Goal: Information Seeking & Learning: Learn about a topic

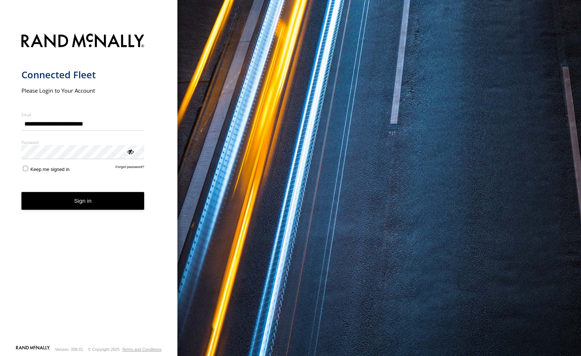
type input "**********"
click at [79, 201] on button "Sign in" at bounding box center [82, 201] width 123 height 18
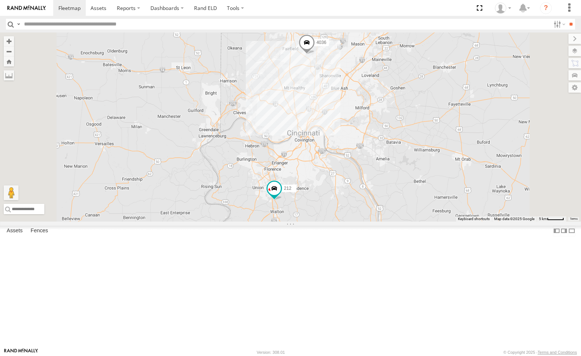
click at [0, 0] on div "212" at bounding box center [0, 0] width 0 height 0
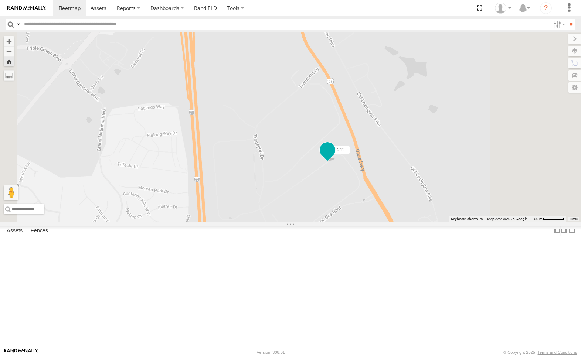
click at [334, 157] on span at bounding box center [327, 149] width 13 height 13
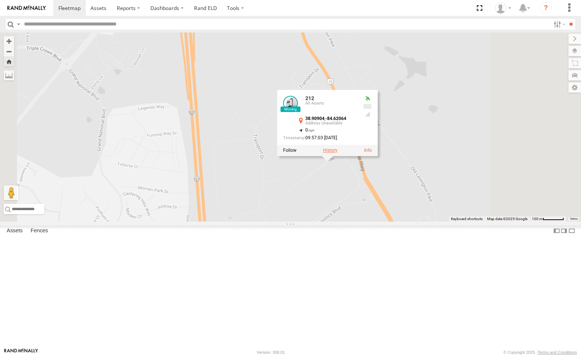
click at [337, 153] on label at bounding box center [330, 150] width 14 height 5
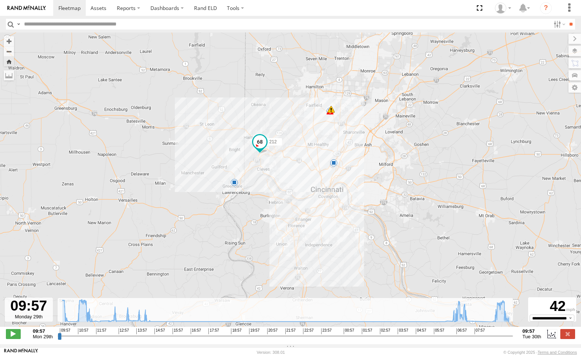
click at [506, 326] on div "212 10:17 Mon 13:30 Mon 07:48 Tue 6 40" at bounding box center [290, 184] width 581 height 302
click at [477, 326] on div "212 10:17 Mon 13:30 Mon 07:48 Tue 6 40" at bounding box center [290, 184] width 581 height 302
drag, startPoint x: 58, startPoint y: 341, endPoint x: 508, endPoint y: 353, distance: 450.0
click at [508, 340] on input "range" at bounding box center [285, 336] width 455 height 7
drag, startPoint x: 510, startPoint y: 341, endPoint x: 499, endPoint y: 338, distance: 11.6
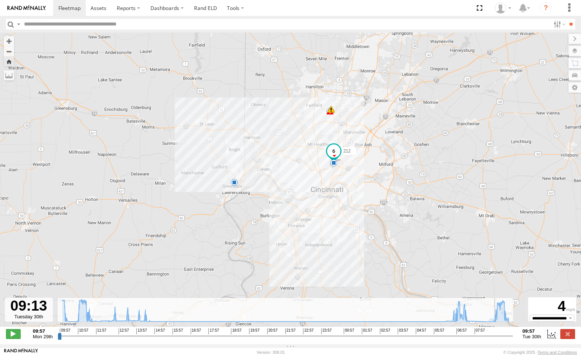
type input "**********"
click at [498, 338] on input "range" at bounding box center [285, 336] width 455 height 7
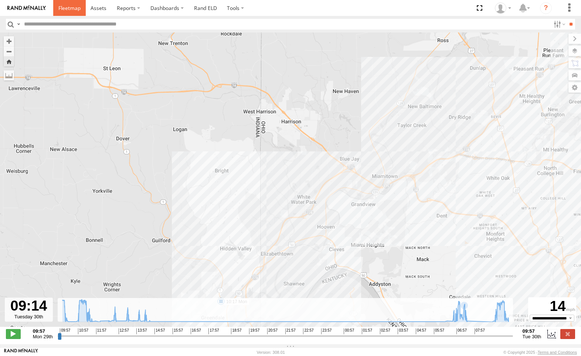
click at [73, 11] on span at bounding box center [69, 7] width 22 height 7
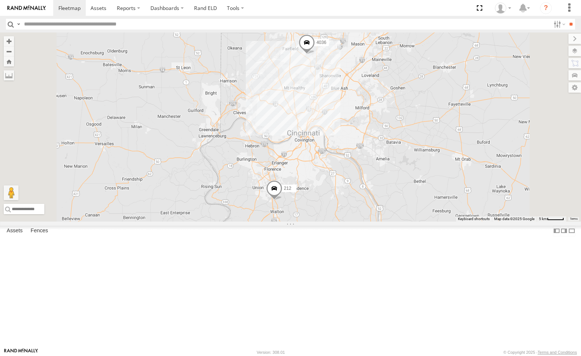
click at [0, 0] on div "212" at bounding box center [0, 0] width 0 height 0
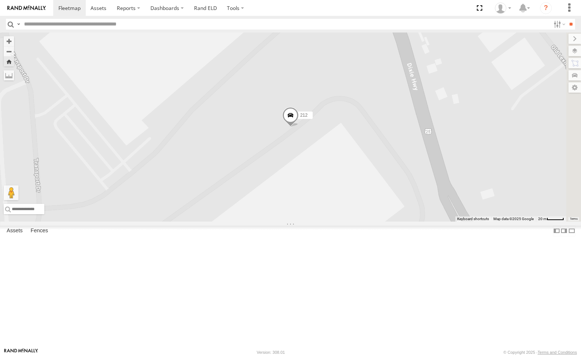
click at [0, 0] on div "212 All Assets" at bounding box center [0, 0] width 0 height 0
click at [575, 51] on label at bounding box center [567, 51] width 27 height 10
click at [0, 0] on label at bounding box center [0, 0] width 0 height 0
click at [0, 0] on span "Satellite + Roadmap" at bounding box center [0, 0] width 0 height 0
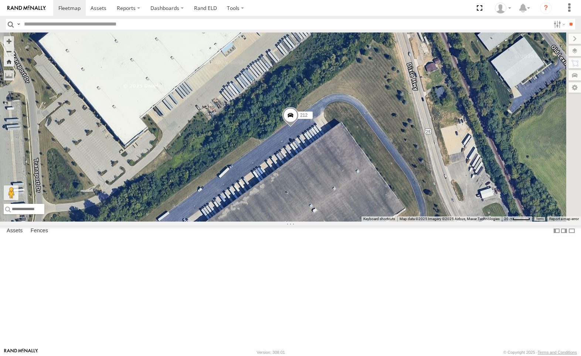
click at [0, 0] on span "Satellite + Roadmap" at bounding box center [0, 0] width 0 height 0
click at [556, 39] on label at bounding box center [568, 39] width 25 height 10
click at [575, 53] on label at bounding box center [567, 51] width 27 height 10
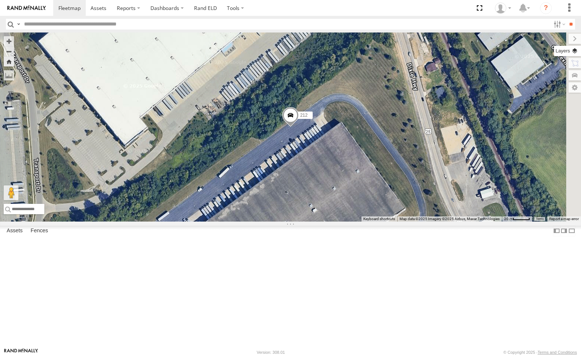
click at [573, 50] on label at bounding box center [567, 51] width 27 height 10
click at [572, 50] on label at bounding box center [567, 51] width 27 height 10
click at [0, 0] on label at bounding box center [0, 0] width 0 height 0
click at [0, 0] on span "Traffic" at bounding box center [0, 0] width 0 height 0
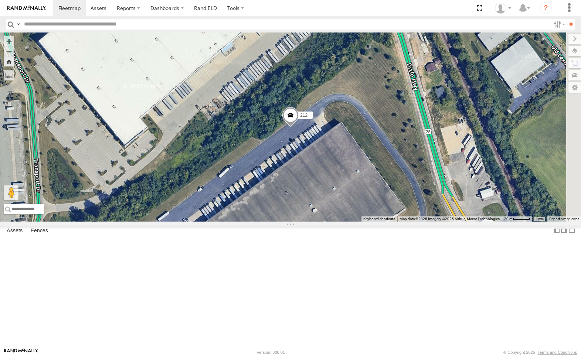
click at [0, 0] on label at bounding box center [0, 0] width 0 height 0
click at [556, 38] on label at bounding box center [568, 39] width 25 height 10
click at [299, 127] on span at bounding box center [290, 117] width 16 height 20
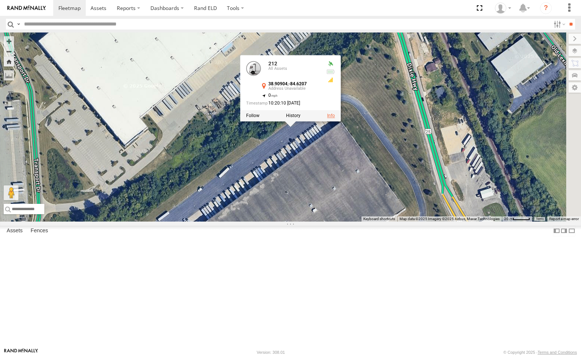
click at [335, 119] on link at bounding box center [331, 115] width 8 height 5
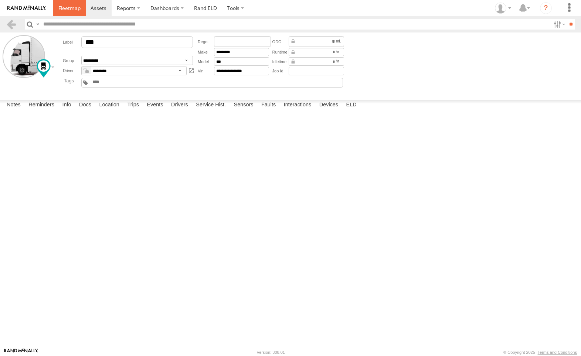
click at [68, 10] on span at bounding box center [69, 7] width 22 height 7
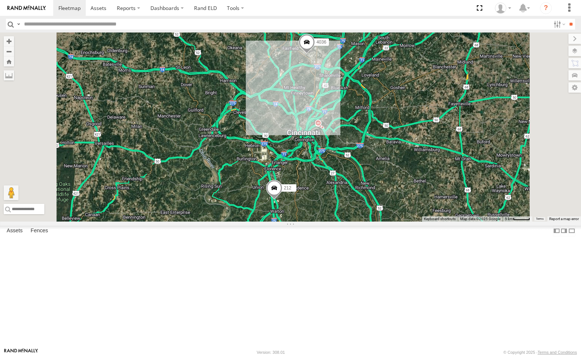
click at [0, 0] on div "All Assets" at bounding box center [0, 0] width 0 height 0
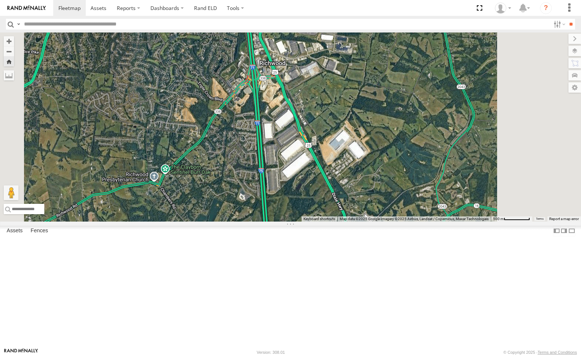
click at [0, 0] on div "212" at bounding box center [0, 0] width 0 height 0
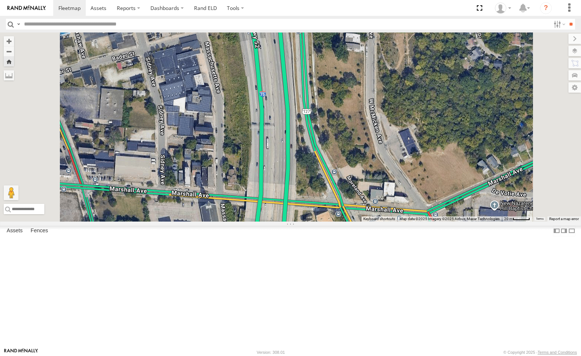
click at [0, 0] on div "212 All Assets" at bounding box center [0, 0] width 0 height 0
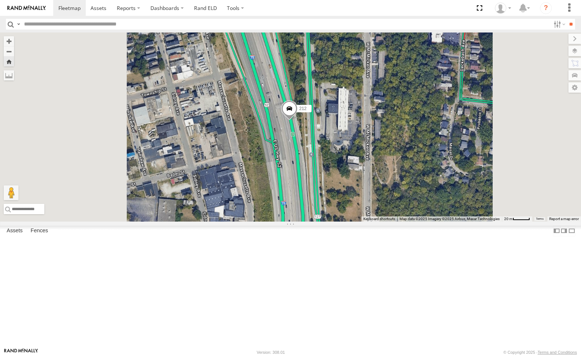
click at [0, 0] on span at bounding box center [0, 0] width 0 height 0
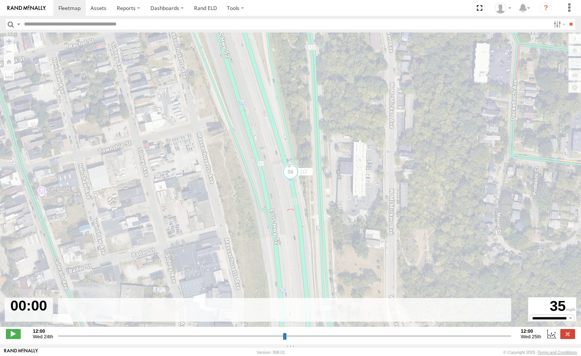
type input "**********"
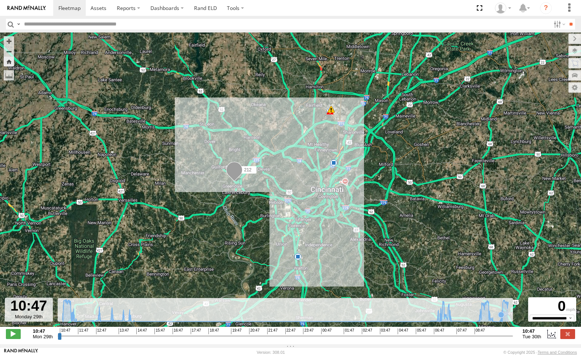
click at [502, 322] on icon at bounding box center [285, 311] width 453 height 23
click at [298, 247] on span at bounding box center [297, 244] width 13 height 13
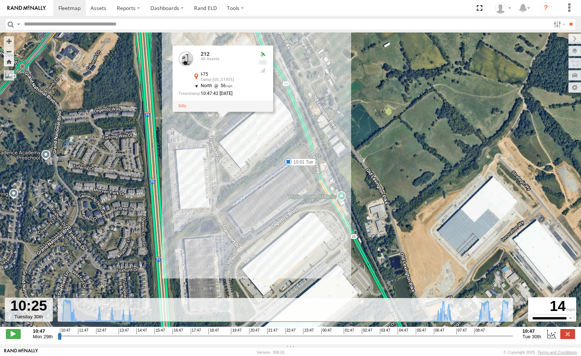
drag, startPoint x: 255, startPoint y: 136, endPoint x: 267, endPoint y: 165, distance: 31.8
click at [267, 165] on div "212 13:30 Mon 07:48 Tue 10:01 Tue 212 All Assets I-75 Camp Washington 38.91114 …" at bounding box center [290, 184] width 581 height 302
click at [67, 9] on span at bounding box center [69, 7] width 22 height 7
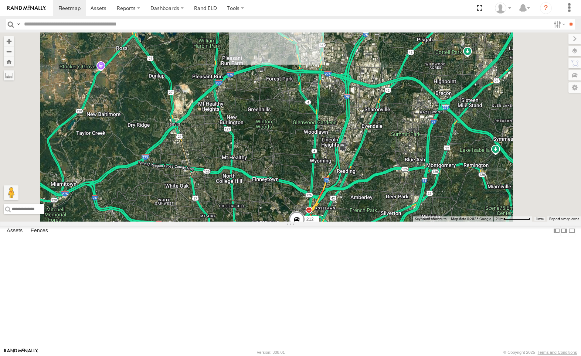
click at [0, 0] on div "4036" at bounding box center [0, 0] width 0 height 0
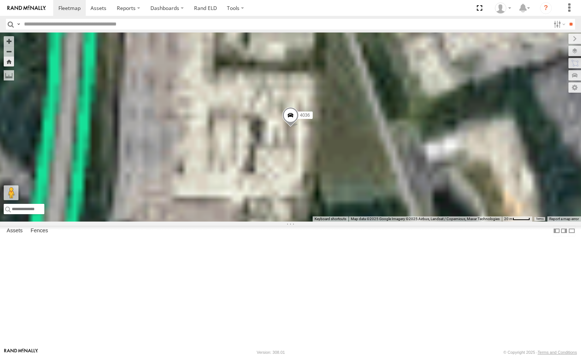
click at [0, 0] on div "All Assets" at bounding box center [0, 0] width 0 height 0
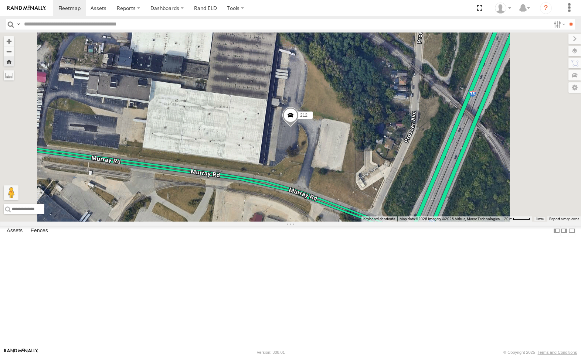
click at [0, 0] on span at bounding box center [0, 0] width 0 height 0
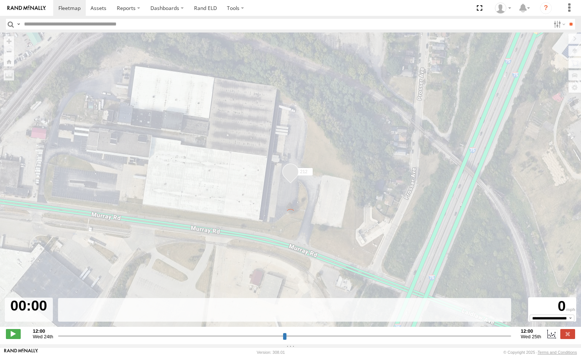
type input "**********"
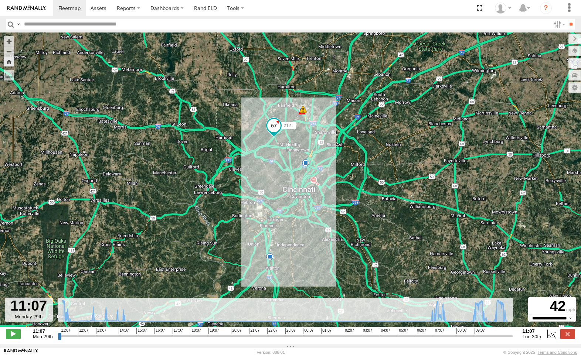
click at [272, 127] on span at bounding box center [273, 125] width 13 height 13
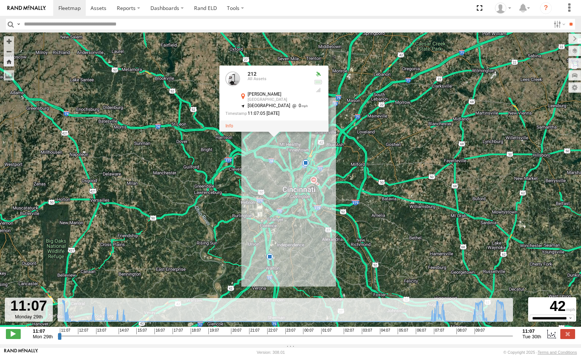
click at [268, 146] on div "212 13:30 Mon 07:48 Tue 10:01 Tue 11:04 Tue 6 40 212 All Assets Murray Rd Cinci…" at bounding box center [290, 184] width 581 height 302
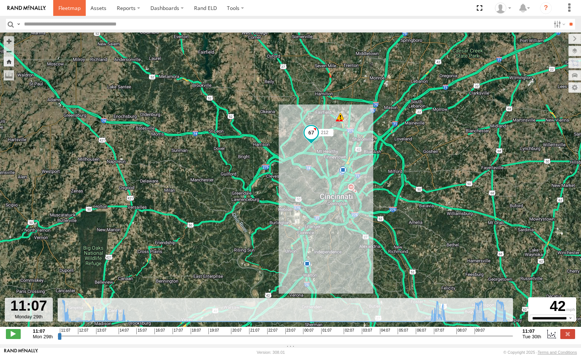
click at [72, 12] on link at bounding box center [69, 8] width 33 height 16
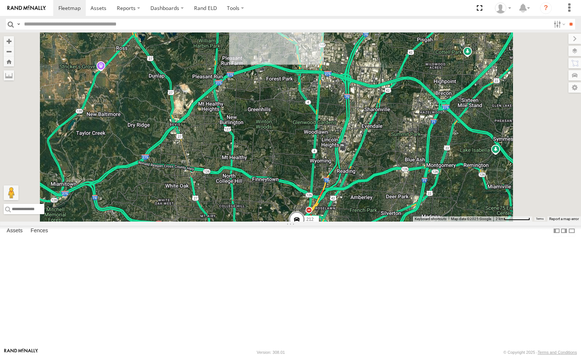
click at [0, 0] on span at bounding box center [0, 0] width 0 height 0
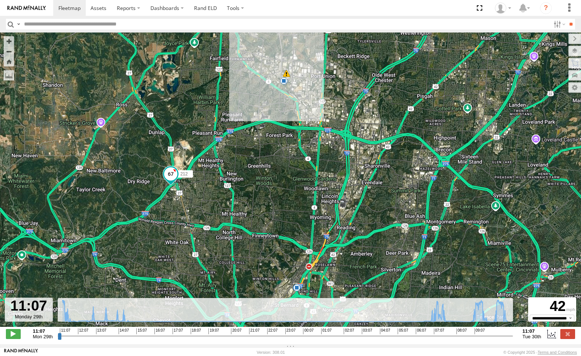
type input "**********"
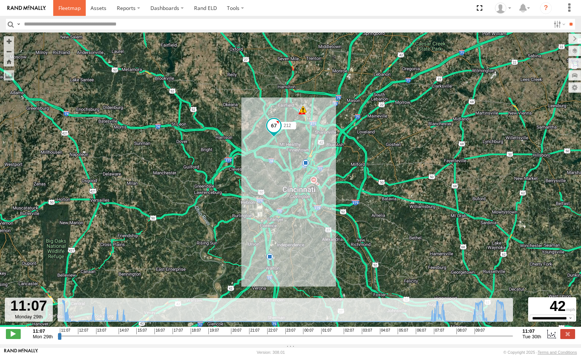
click at [67, 9] on span at bounding box center [69, 7] width 22 height 7
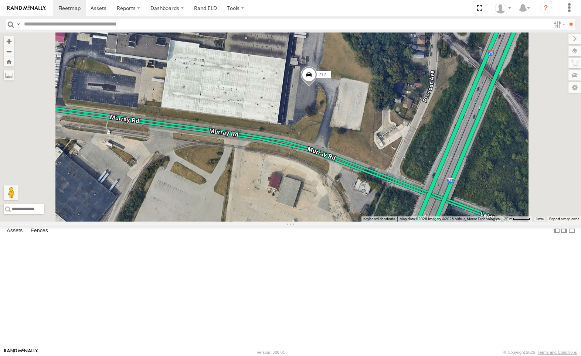
click at [317, 87] on span at bounding box center [309, 77] width 16 height 20
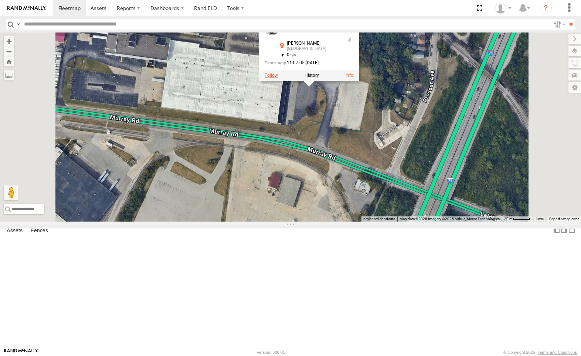
click at [278, 78] on label at bounding box center [271, 75] width 13 height 5
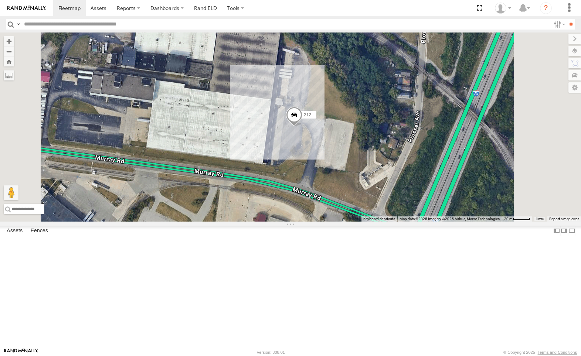
click at [302, 127] on span at bounding box center [294, 117] width 16 height 20
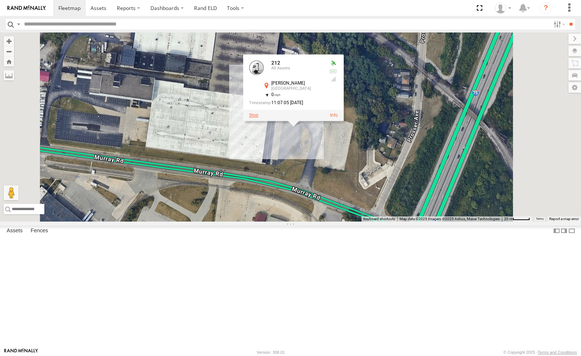
click at [344, 121] on div at bounding box center [293, 115] width 101 height 11
click at [258, 118] on label at bounding box center [253, 115] width 9 height 5
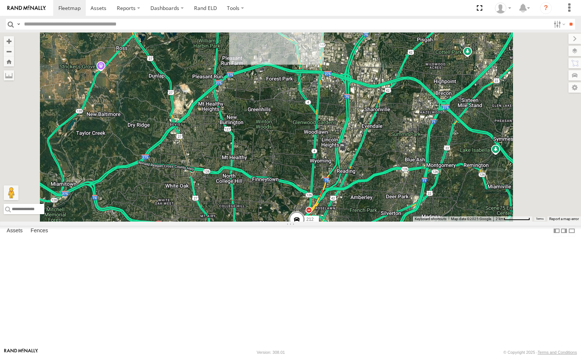
click at [305, 231] on span at bounding box center [297, 221] width 16 height 20
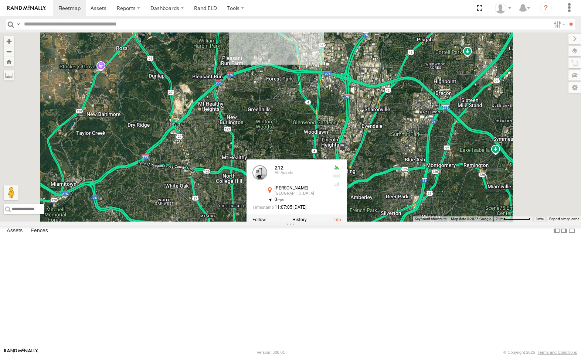
click at [347, 226] on div at bounding box center [297, 220] width 101 height 11
click at [307, 223] on label at bounding box center [299, 220] width 14 height 5
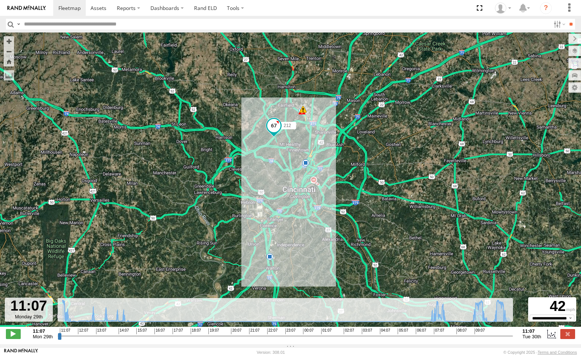
click at [509, 327] on div "212 13:30 Mon 07:48 Tue 10:01 Tue 11:04 Tue 6 40" at bounding box center [290, 184] width 581 height 302
click at [511, 328] on div "212 13:30 Mon 07:48 Tue 10:01 Tue 11:04 Tue 6 40" at bounding box center [290, 184] width 581 height 302
drag, startPoint x: 503, startPoint y: 326, endPoint x: 512, endPoint y: 325, distance: 8.2
click at [512, 322] on icon "Created with Highcharts 6.0.7 Highcharts.com" at bounding box center [285, 310] width 455 height 24
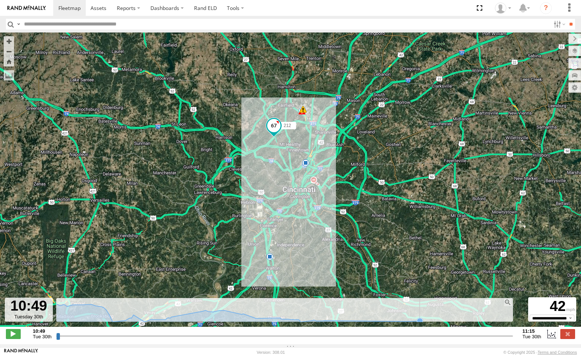
drag, startPoint x: 420, startPoint y: 324, endPoint x: 424, endPoint y: 324, distance: 4.1
click at [424, 322] on icon "Created with Highcharts 6.0.7 Reset zoom level 1:1 Reset zoom Highcharts.com" at bounding box center [284, 310] width 455 height 24
click at [14, 336] on span at bounding box center [13, 334] width 15 height 10
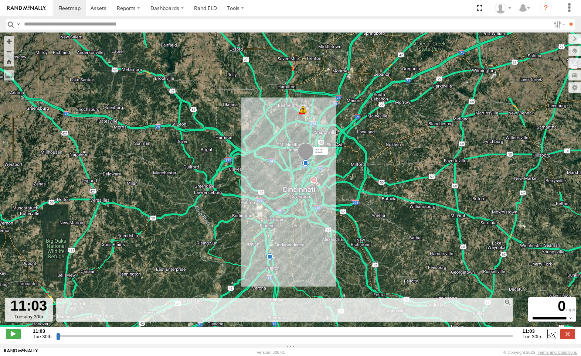
click at [552, 336] on label at bounding box center [551, 334] width 11 height 10
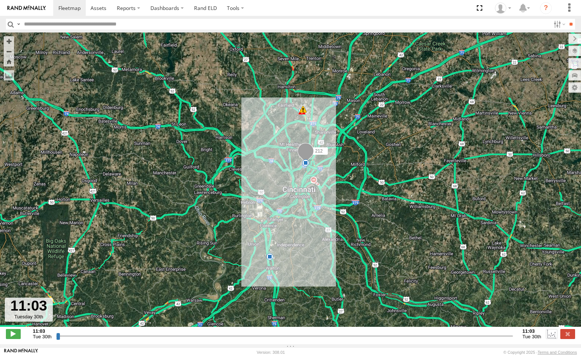
click at [551, 339] on label at bounding box center [551, 334] width 11 height 10
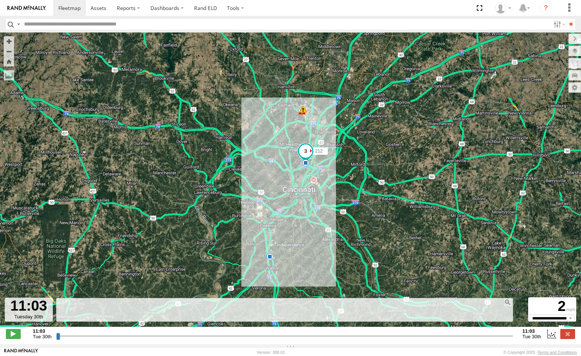
drag, startPoint x: 486, startPoint y: 340, endPoint x: 45, endPoint y: 338, distance: 440.2
click at [56, 338] on input "range" at bounding box center [284, 336] width 456 height 7
click at [571, 336] on label at bounding box center [567, 334] width 15 height 10
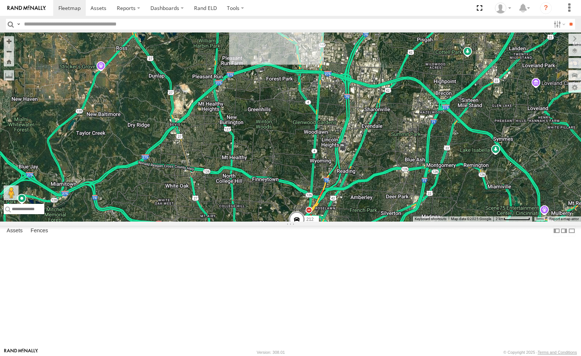
click at [305, 231] on span at bounding box center [297, 221] width 16 height 20
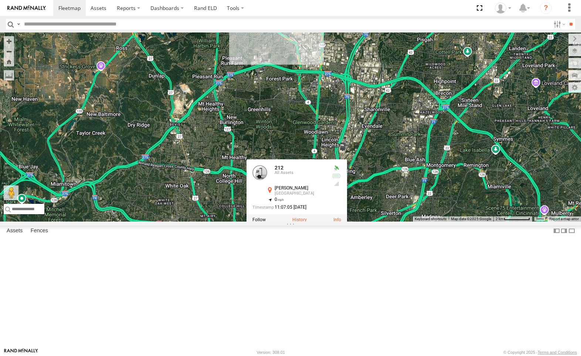
click at [307, 223] on label at bounding box center [299, 220] width 14 height 5
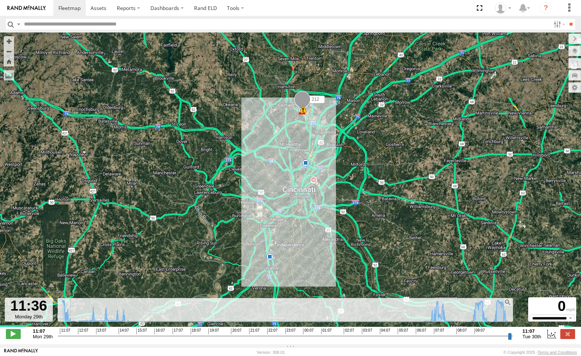
drag, startPoint x: 59, startPoint y: 340, endPoint x: 69, endPoint y: 341, distance: 10.0
click at [69, 340] on input "range" at bounding box center [285, 336] width 455 height 7
click at [306, 102] on span at bounding box center [302, 101] width 16 height 20
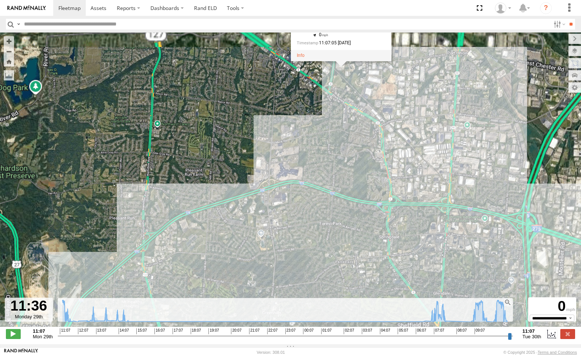
drag, startPoint x: 329, startPoint y: 90, endPoint x: 325, endPoint y: 177, distance: 87.7
click at [325, 177] on div "212 13:30 Mon 07:48 Tue 10:01 Tue 11:04 Tue 212 All Assets Murray Rd Cincinnati…" at bounding box center [290, 184] width 581 height 302
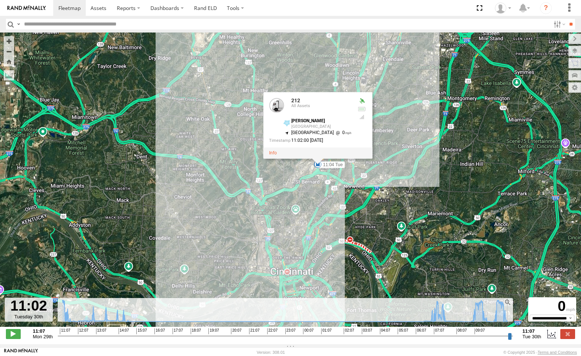
drag, startPoint x: 69, startPoint y: 342, endPoint x: 507, endPoint y: 364, distance: 438.6
type input "**********"
click at [507, 340] on input "range" at bounding box center [285, 336] width 455 height 7
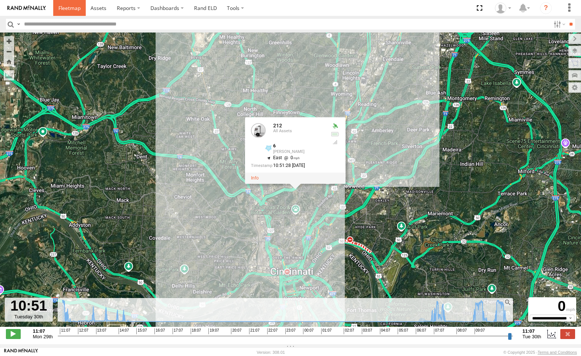
click at [71, 7] on span at bounding box center [69, 7] width 22 height 7
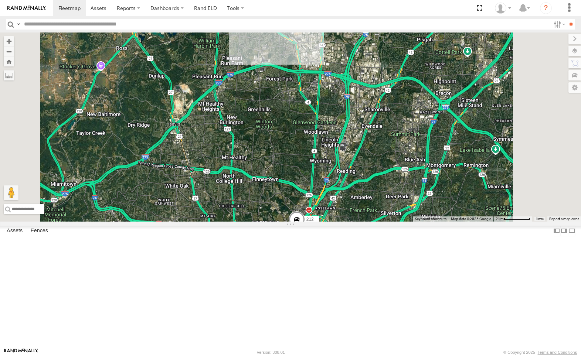
click at [0, 0] on div "212" at bounding box center [0, 0] width 0 height 0
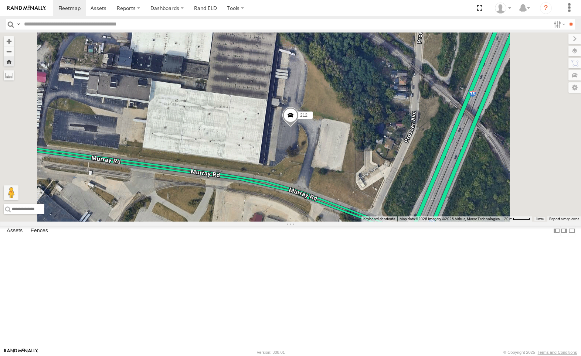
click at [0, 0] on div "All Assets" at bounding box center [0, 0] width 0 height 0
